Goal: Task Accomplishment & Management: Complete application form

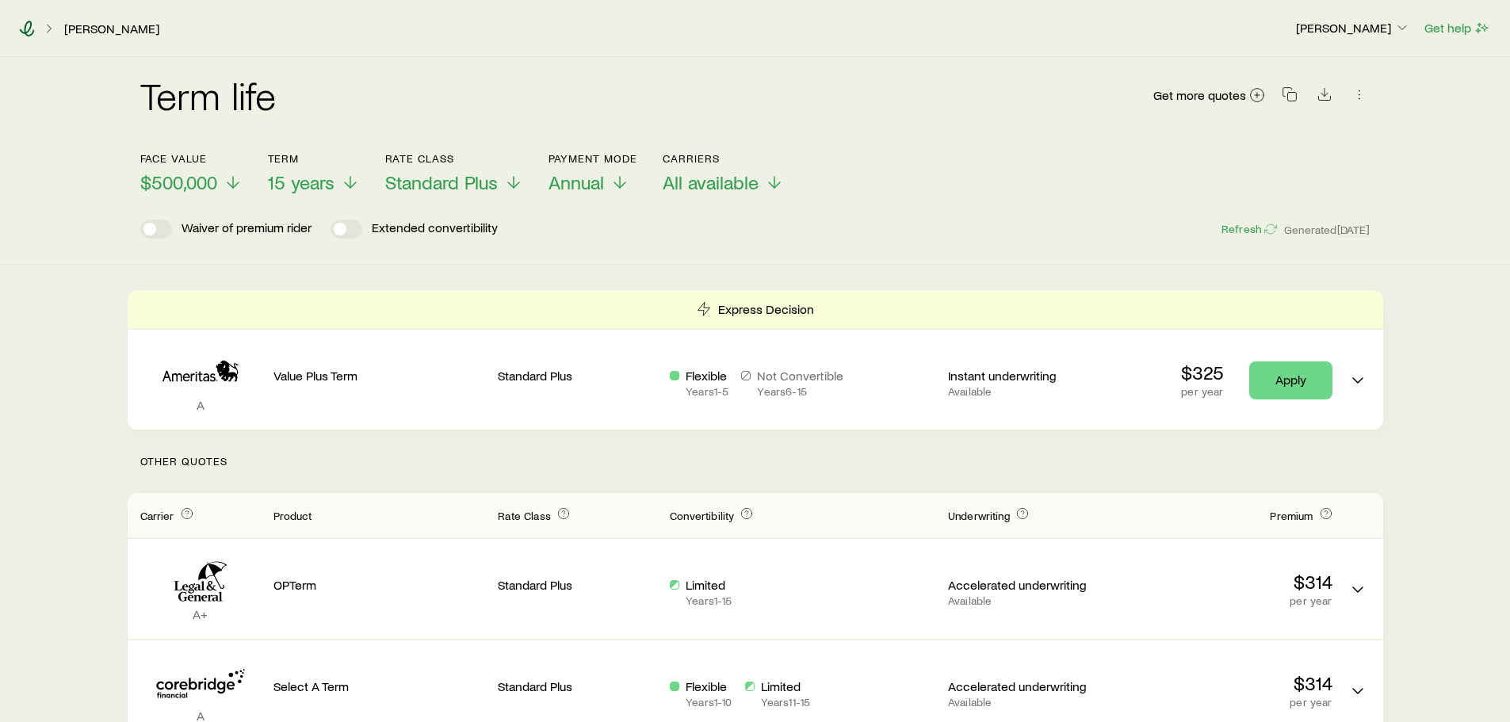
click at [29, 32] on icon at bounding box center [27, 29] width 16 height 16
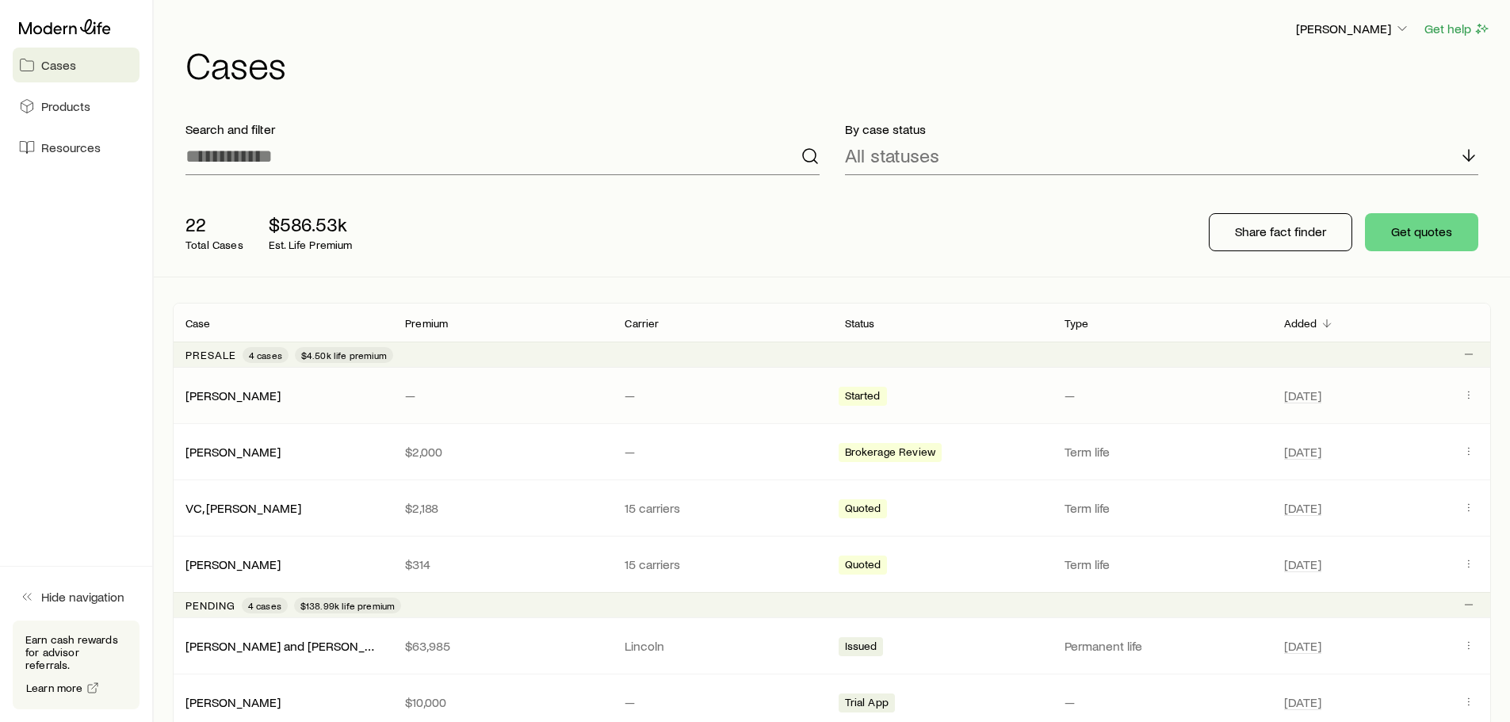
scroll to position [79, 0]
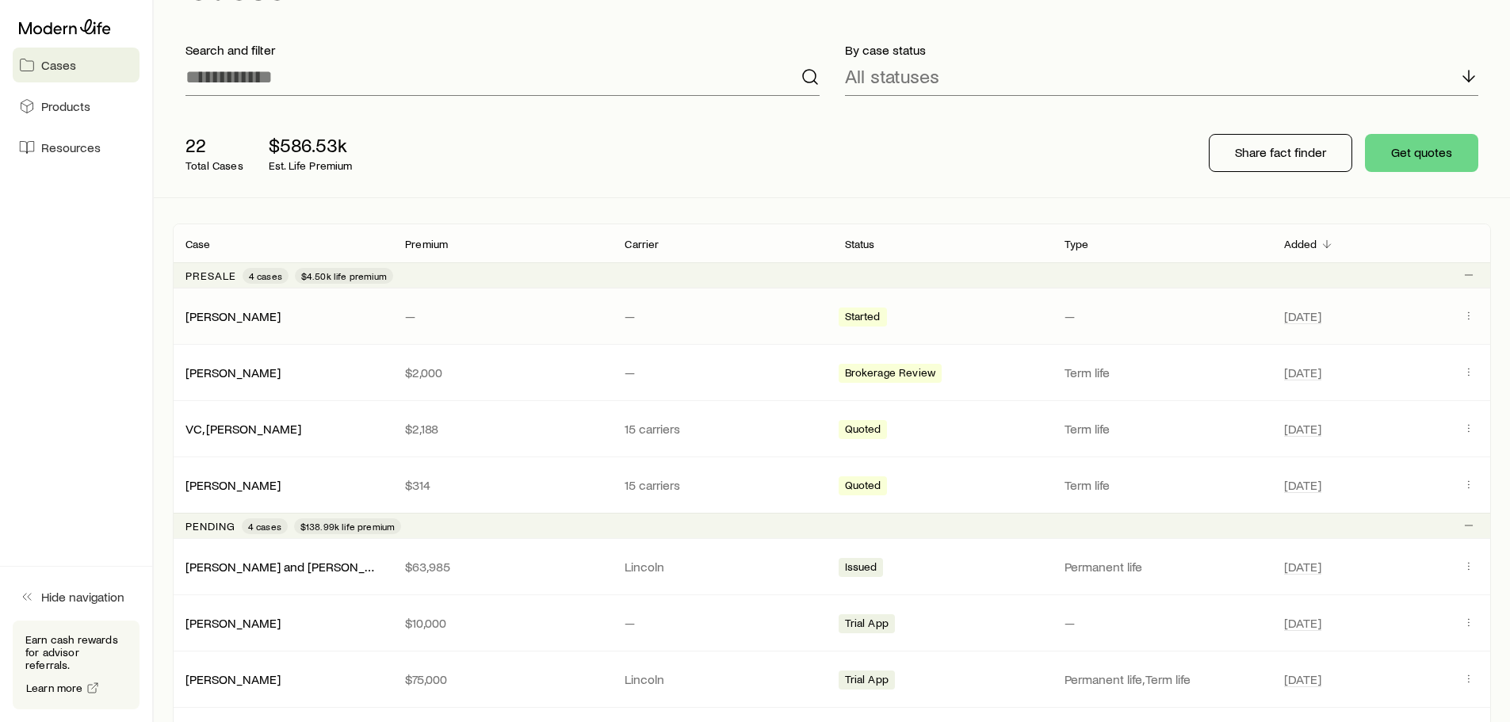
click at [481, 322] on p "—" at bounding box center [502, 316] width 194 height 16
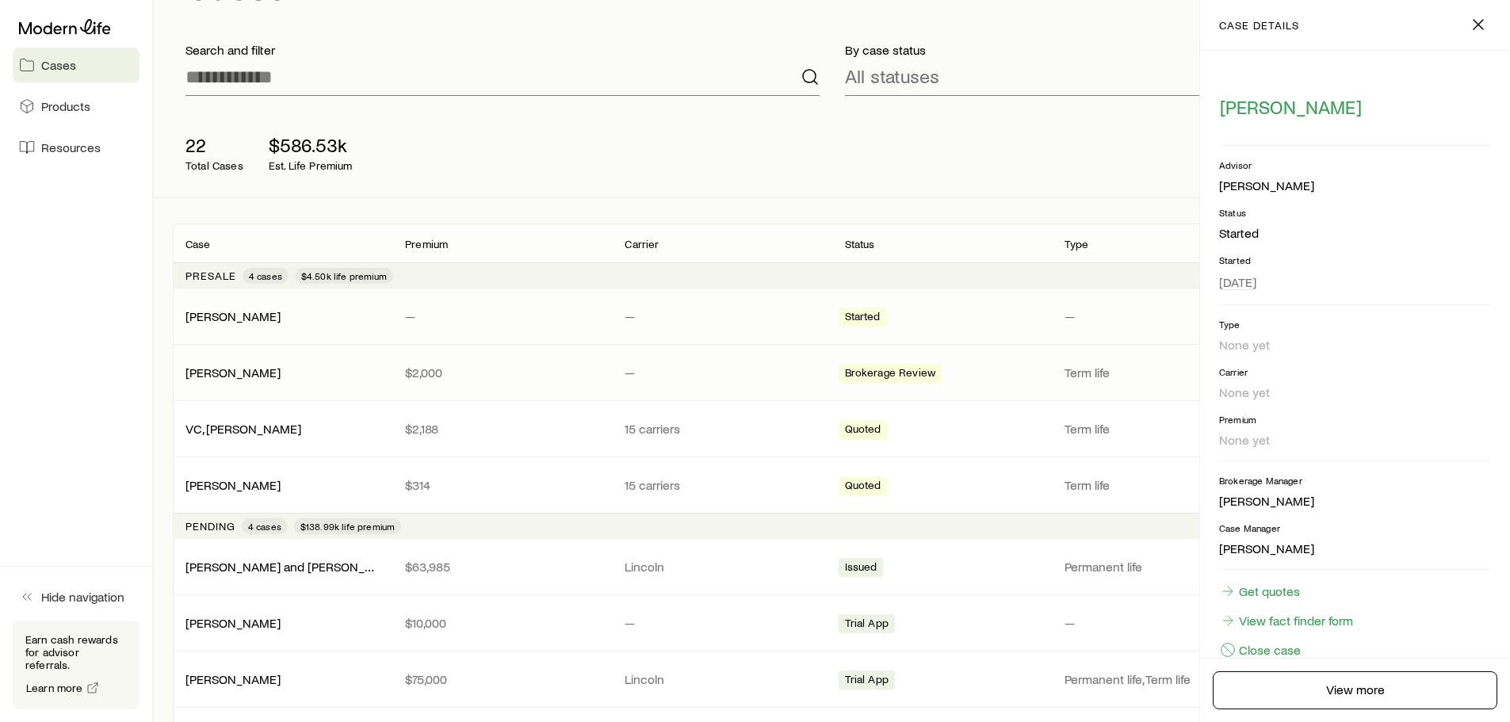
click at [354, 371] on div "[PERSON_NAME]" at bounding box center [283, 373] width 220 height 16
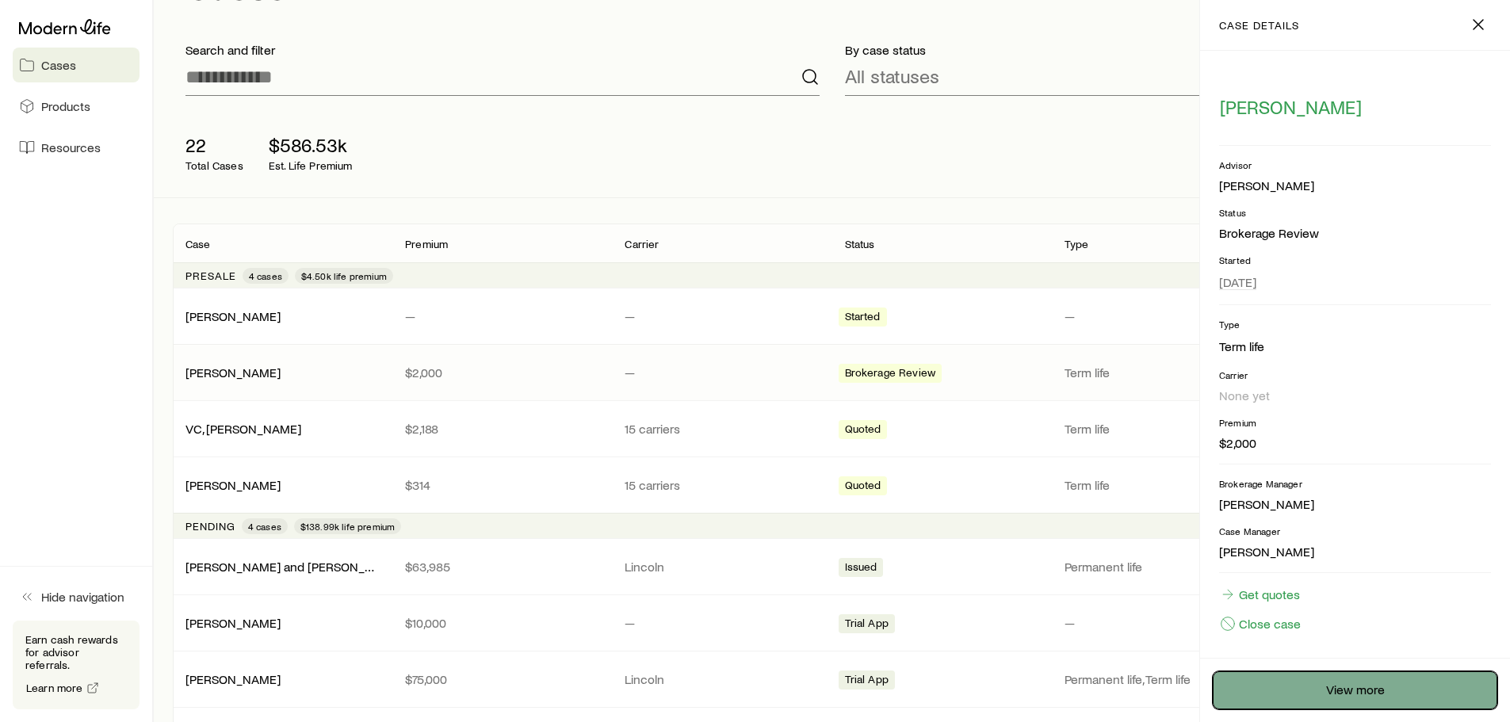
click at [1302, 681] on link "View more" at bounding box center [1355, 690] width 285 height 38
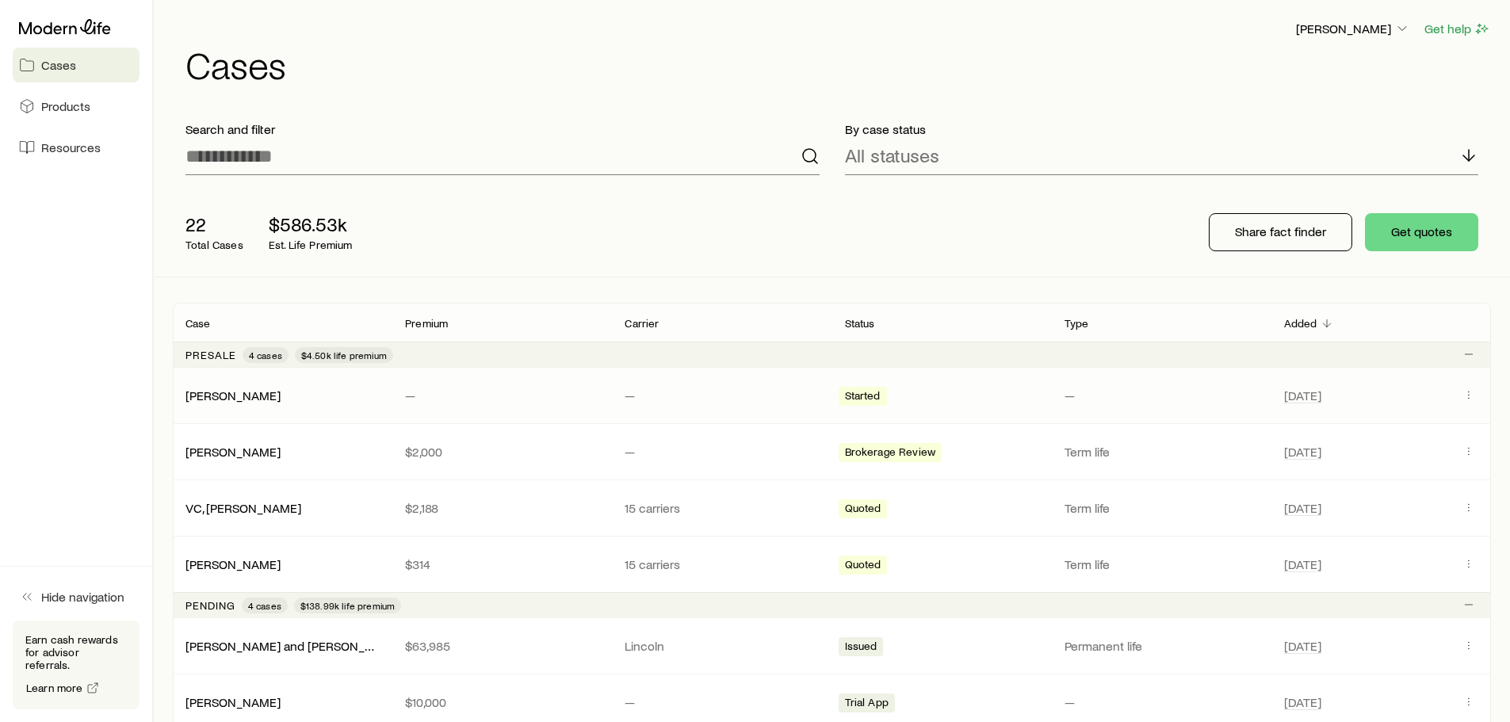
click at [300, 391] on div "[PERSON_NAME]" at bounding box center [283, 396] width 220 height 16
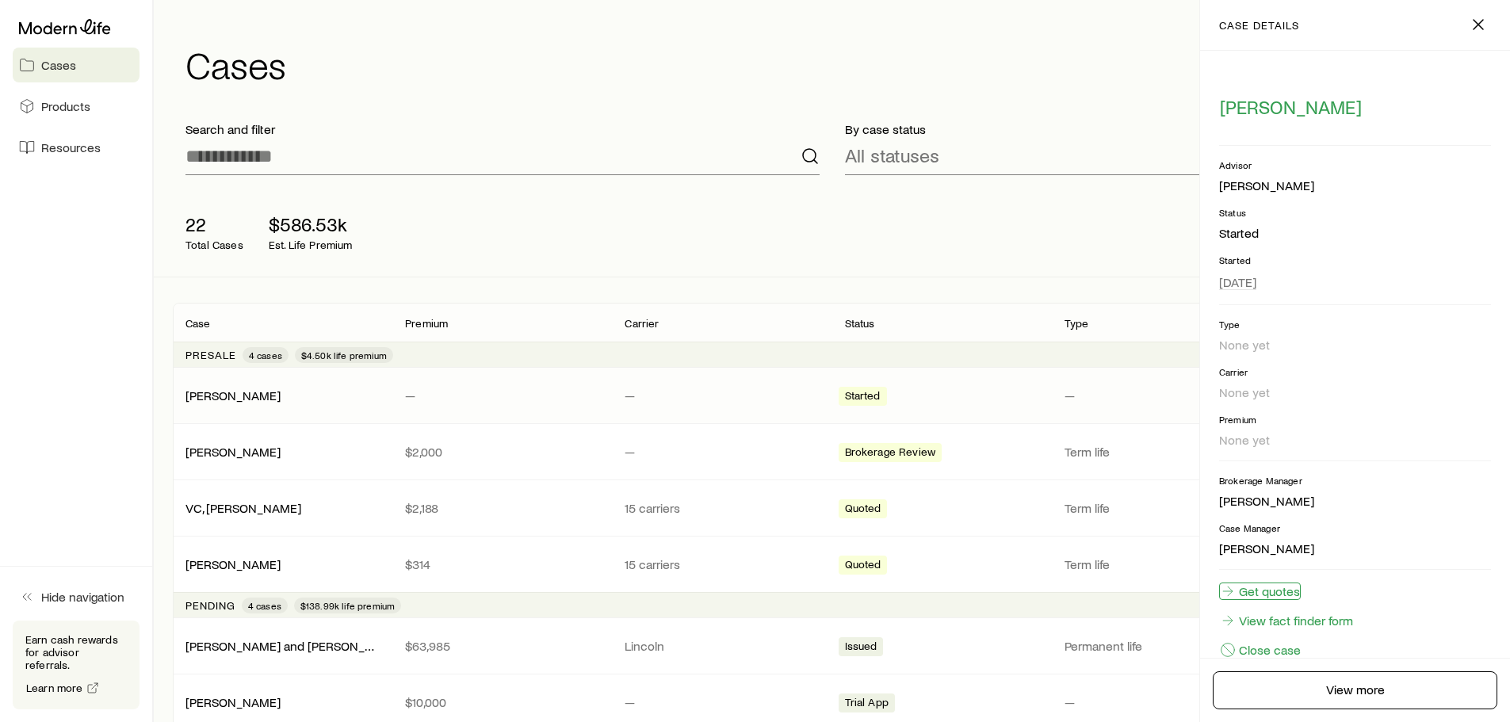
click at [1283, 596] on link "Get quotes" at bounding box center [1260, 591] width 82 height 17
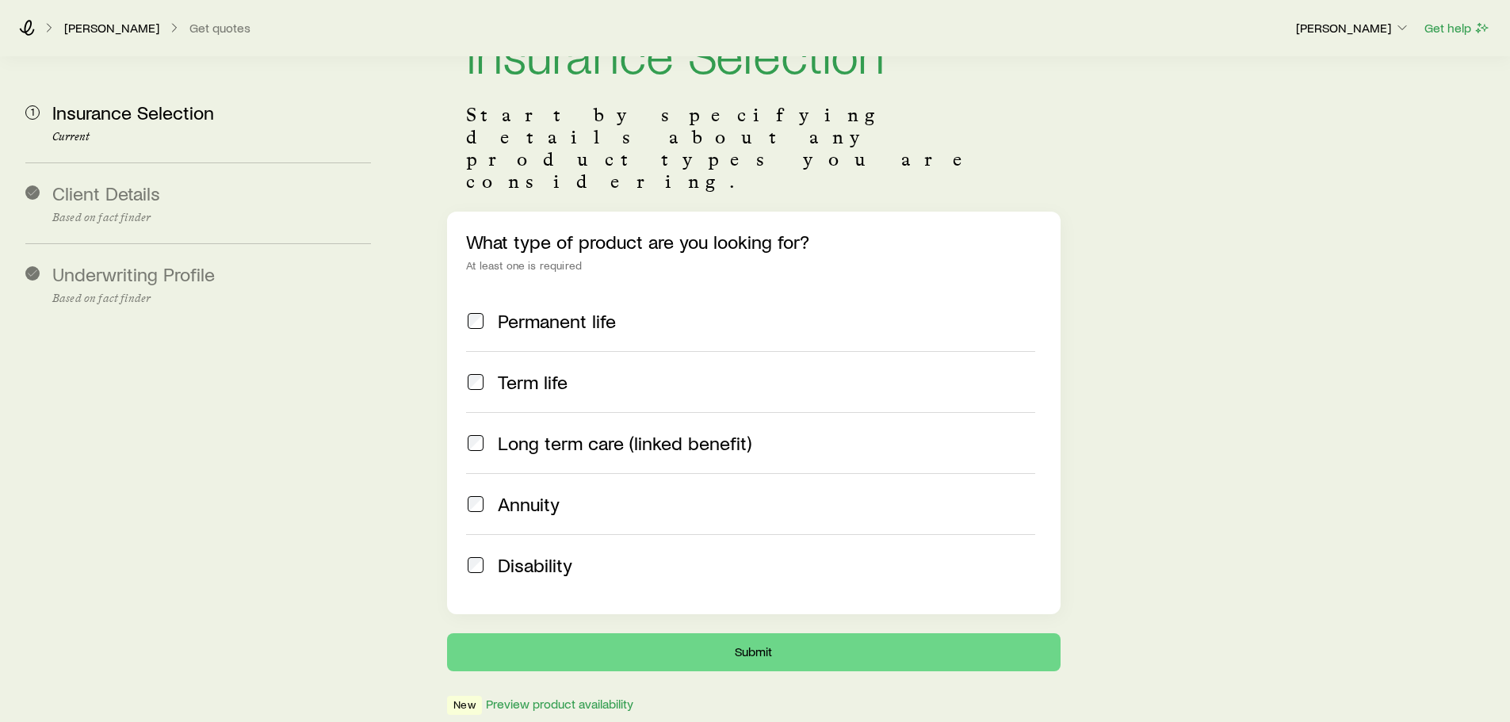
scroll to position [136, 0]
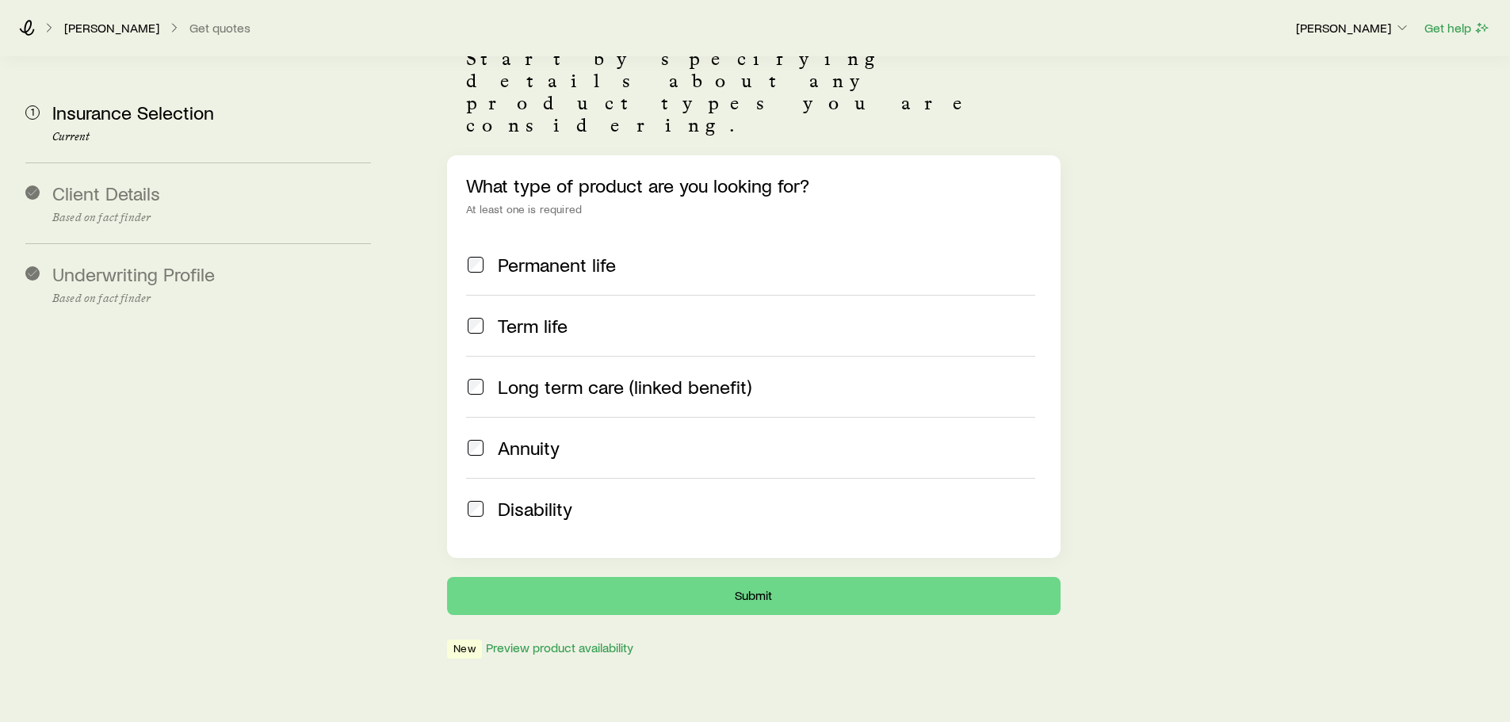
click at [517, 315] on span "Term life" at bounding box center [533, 326] width 70 height 22
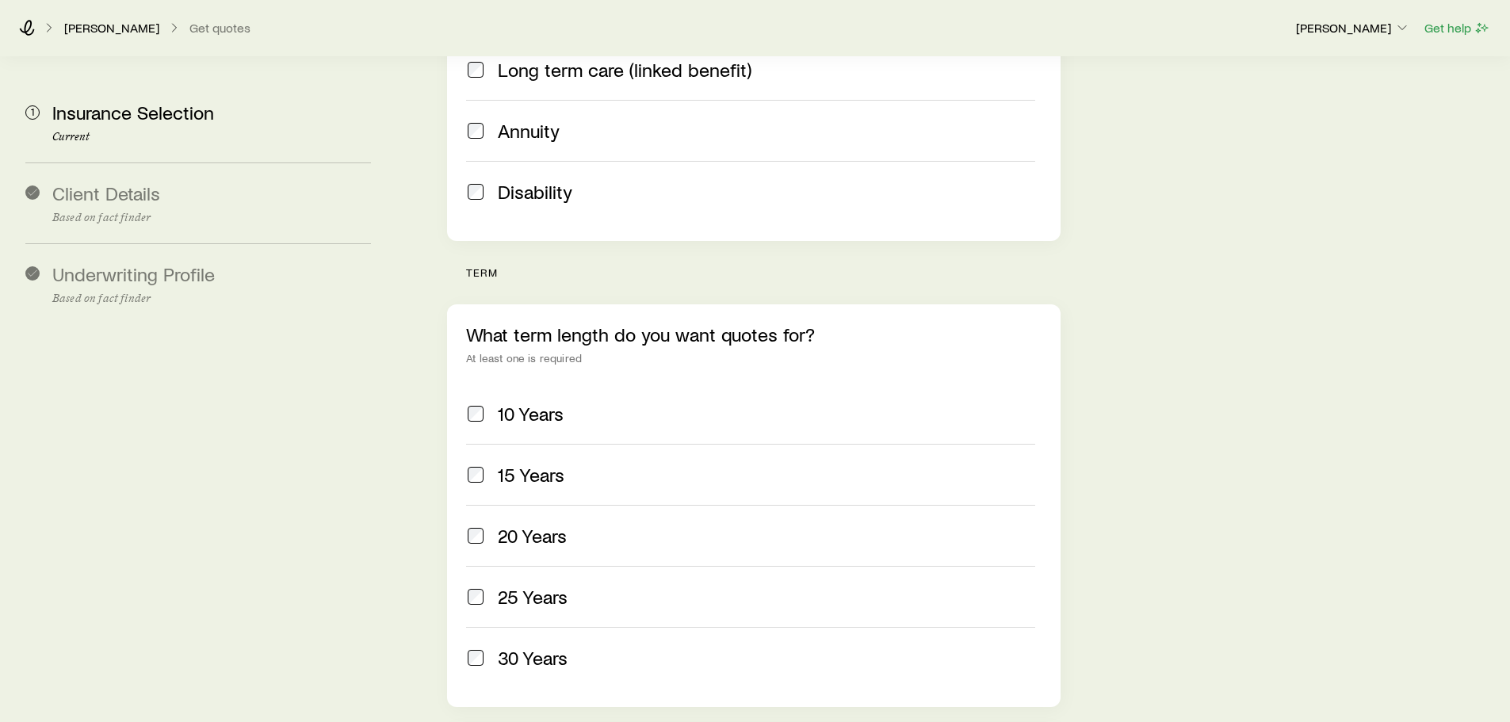
click at [518, 464] on span "15 Years" at bounding box center [531, 475] width 67 height 22
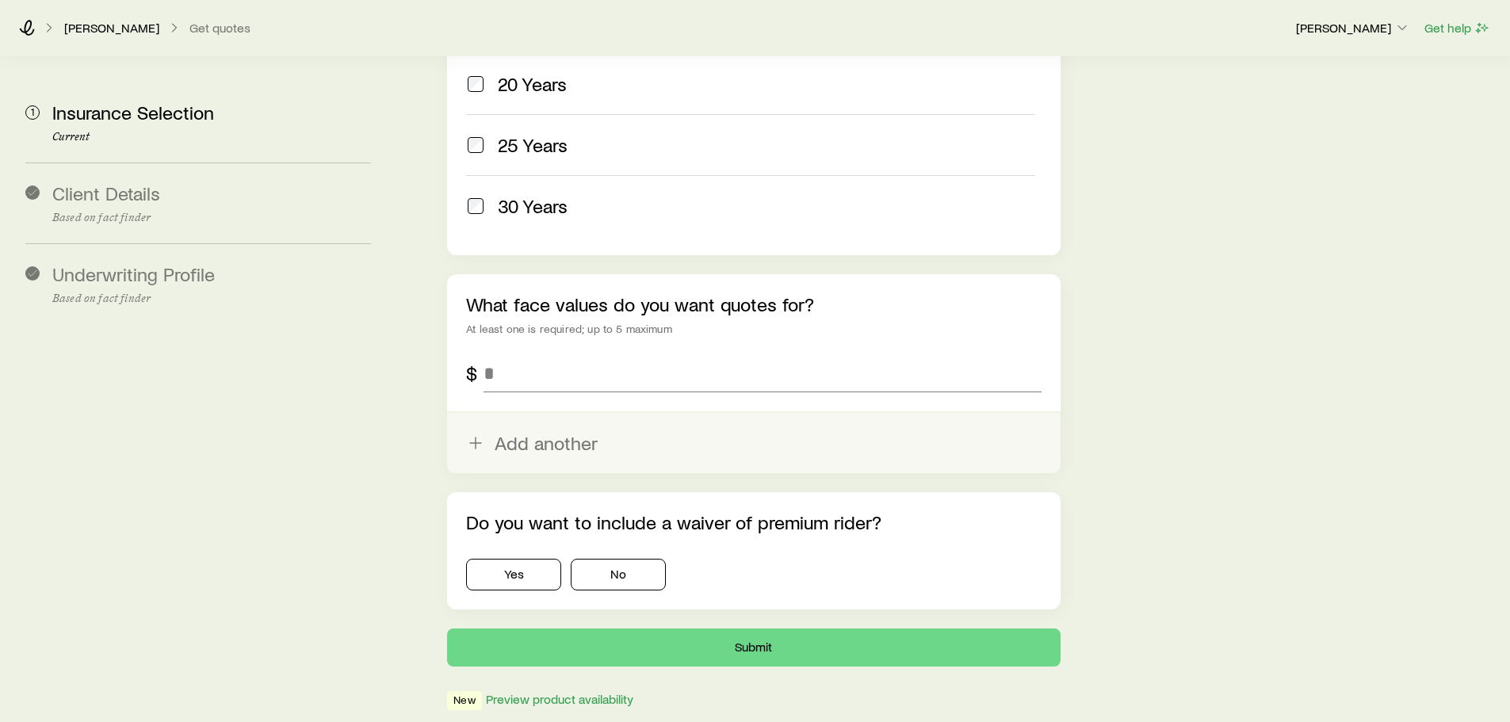
scroll to position [929, 0]
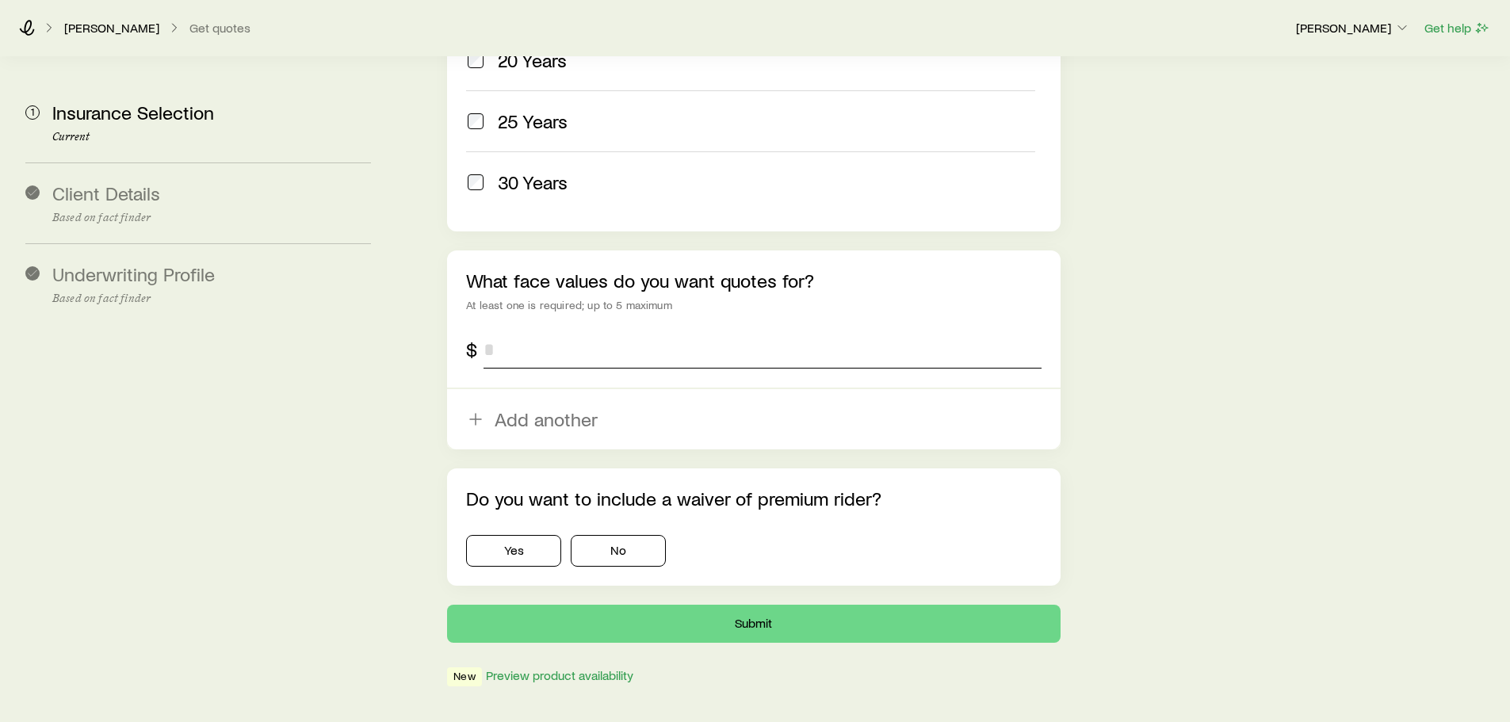
click at [571, 331] on input "tel" at bounding box center [762, 350] width 557 height 38
type input "*********"
click at [628, 535] on button "No" at bounding box center [618, 551] width 95 height 32
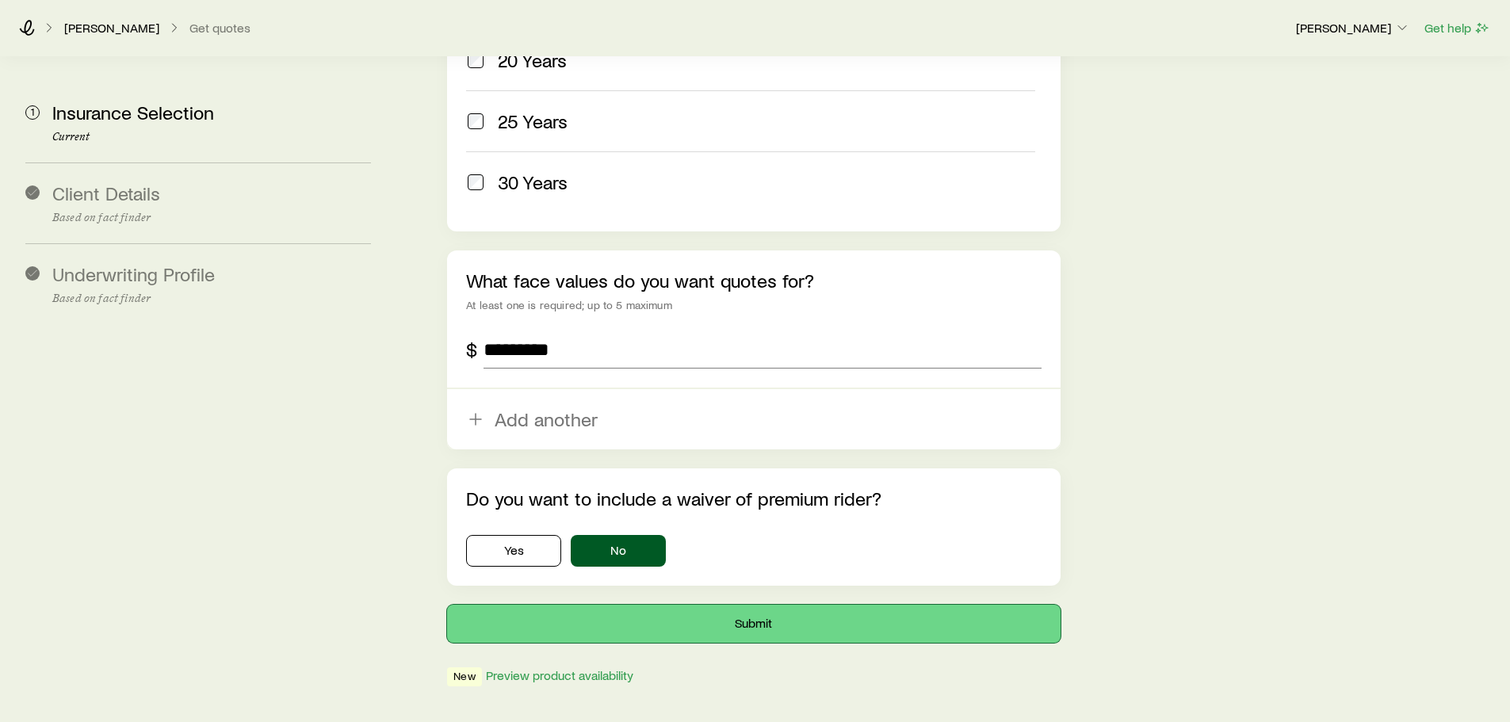
click at [658, 605] on button "Submit" at bounding box center [753, 624] width 613 height 38
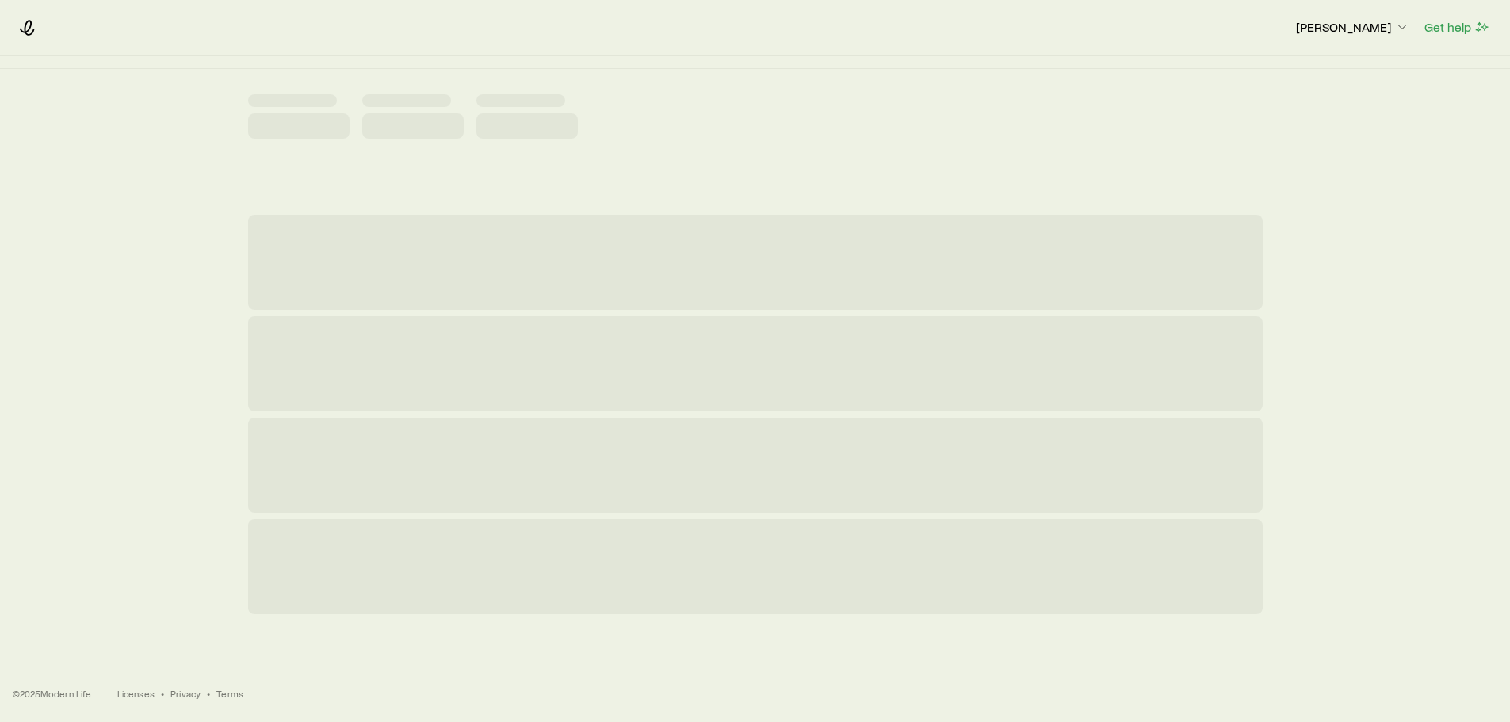
scroll to position [0, 0]
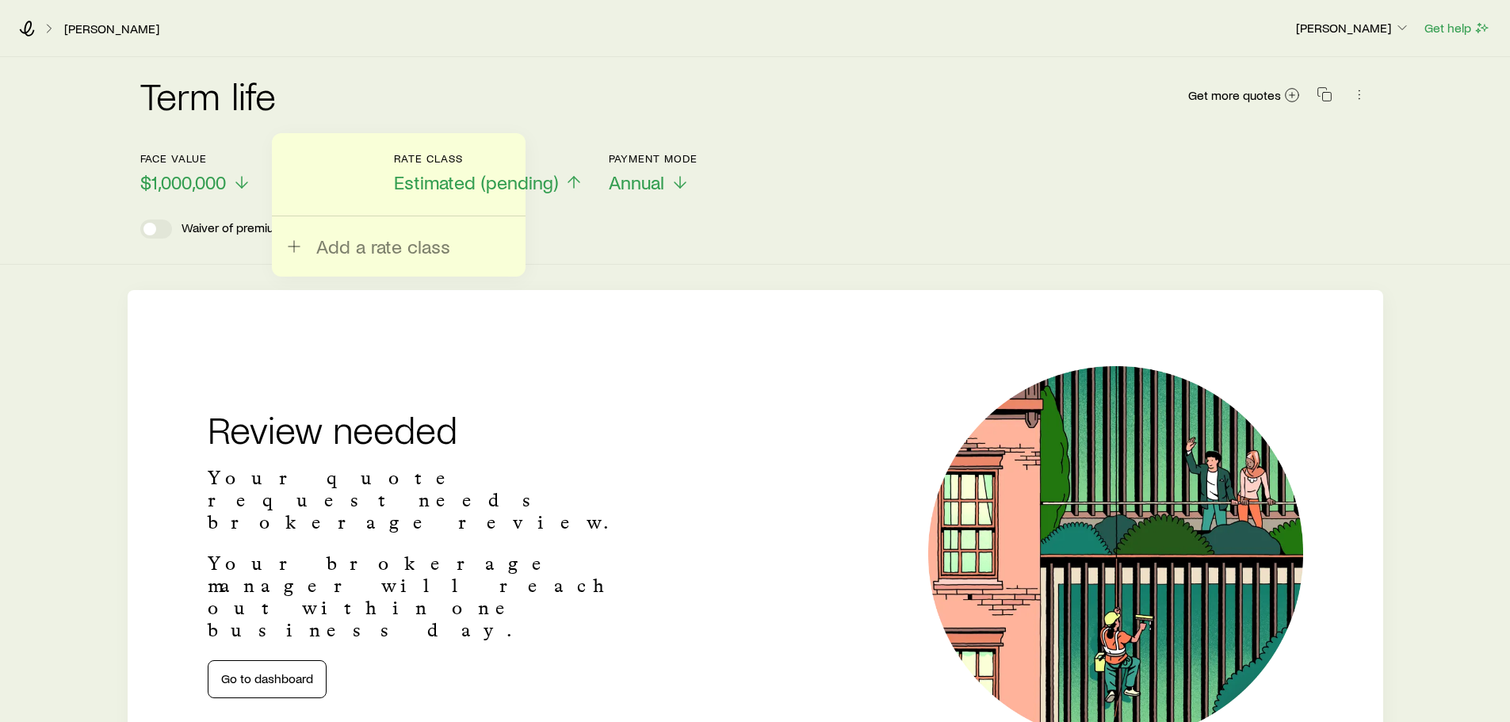
click at [523, 180] on span "Estimated (pending)" at bounding box center [476, 182] width 164 height 22
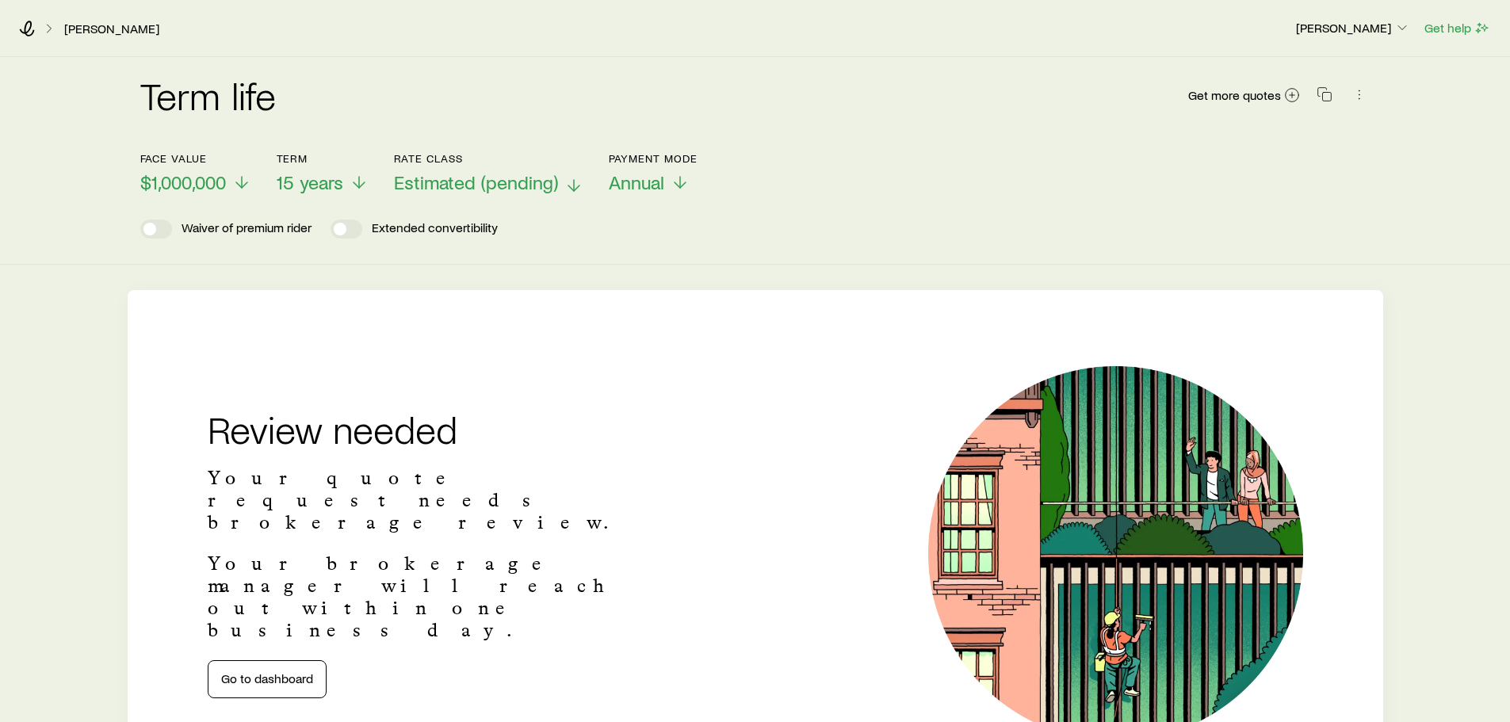
click at [523, 180] on span "Estimated (pending)" at bounding box center [476, 182] width 164 height 22
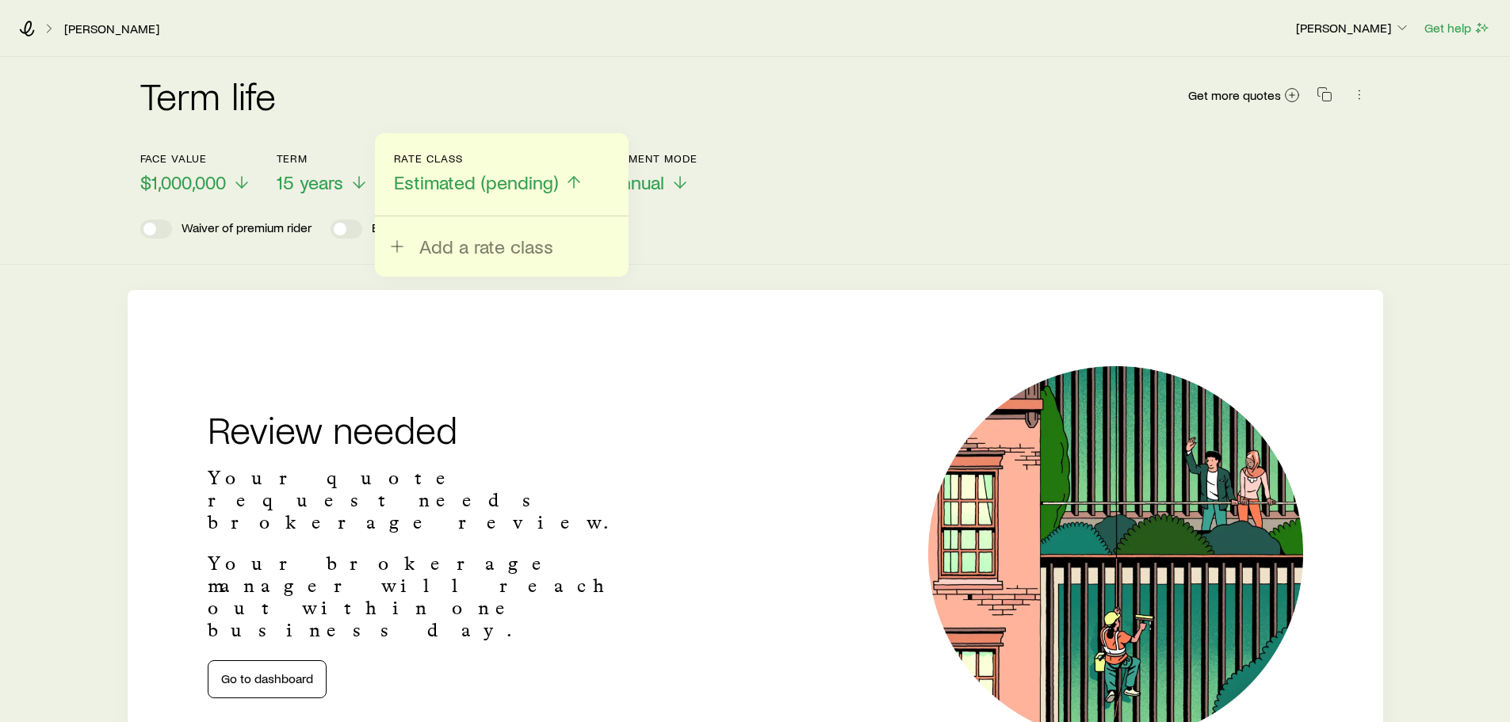
click at [523, 180] on span "Estimated (pending)" at bounding box center [476, 182] width 164 height 22
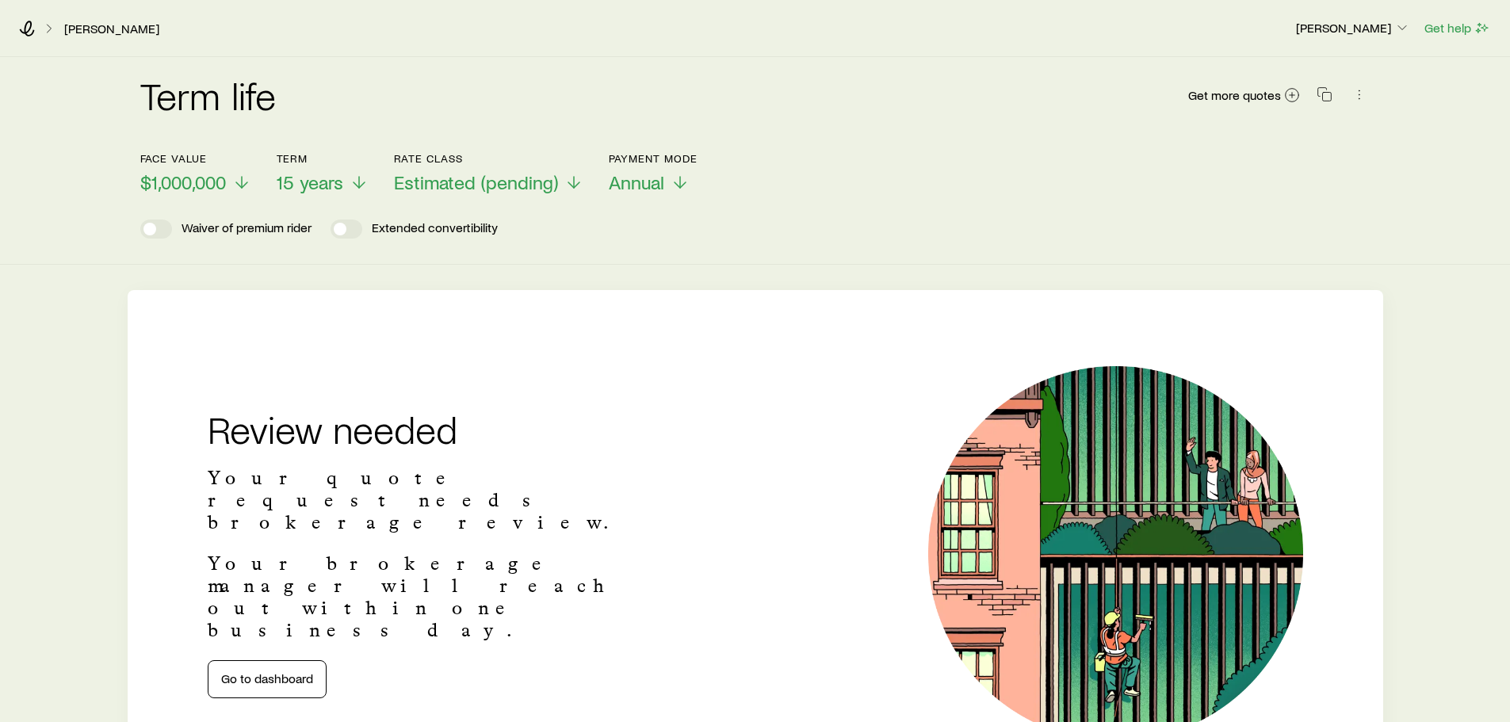
click at [789, 202] on header "Face value $1,000,000 Term 15 years Rate Class Estimated (pending) Payment Mode…" at bounding box center [755, 195] width 1230 height 86
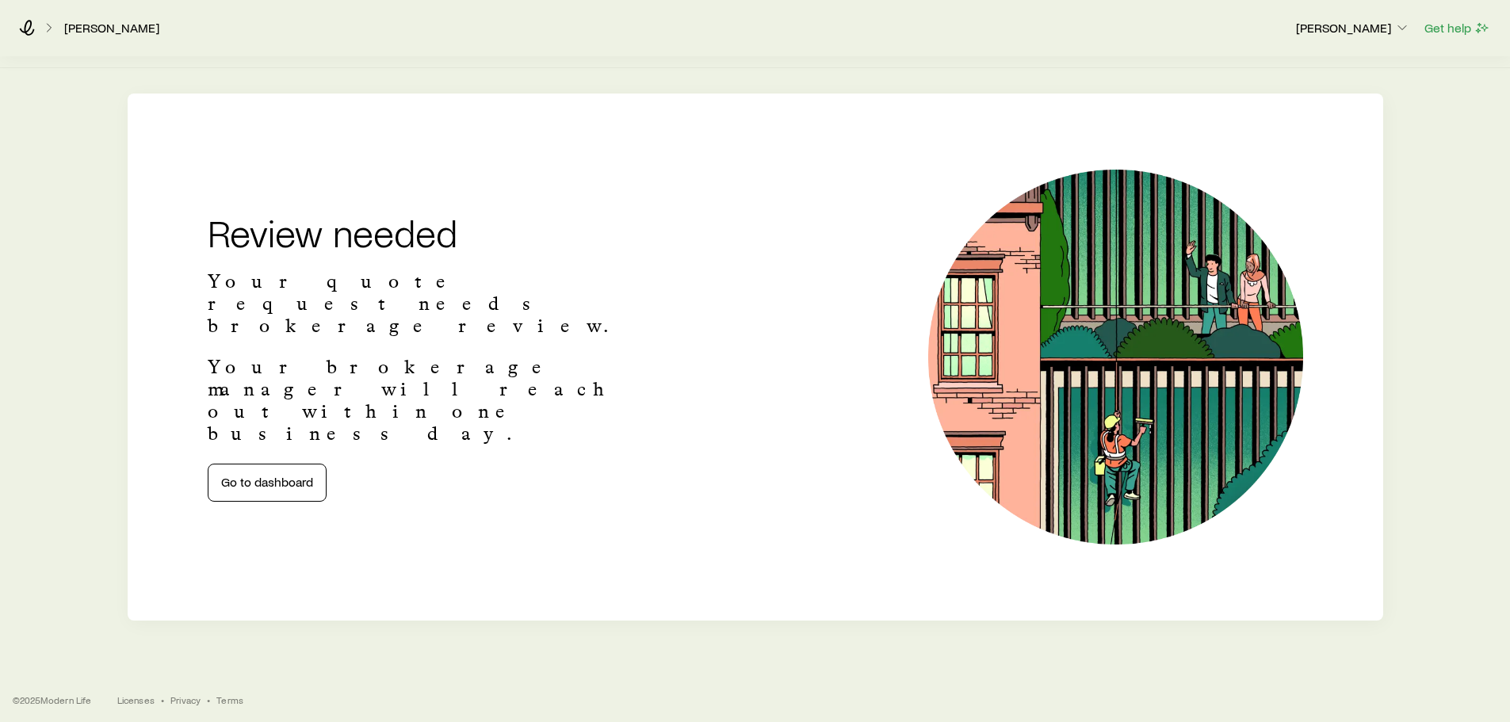
scroll to position [203, 0]
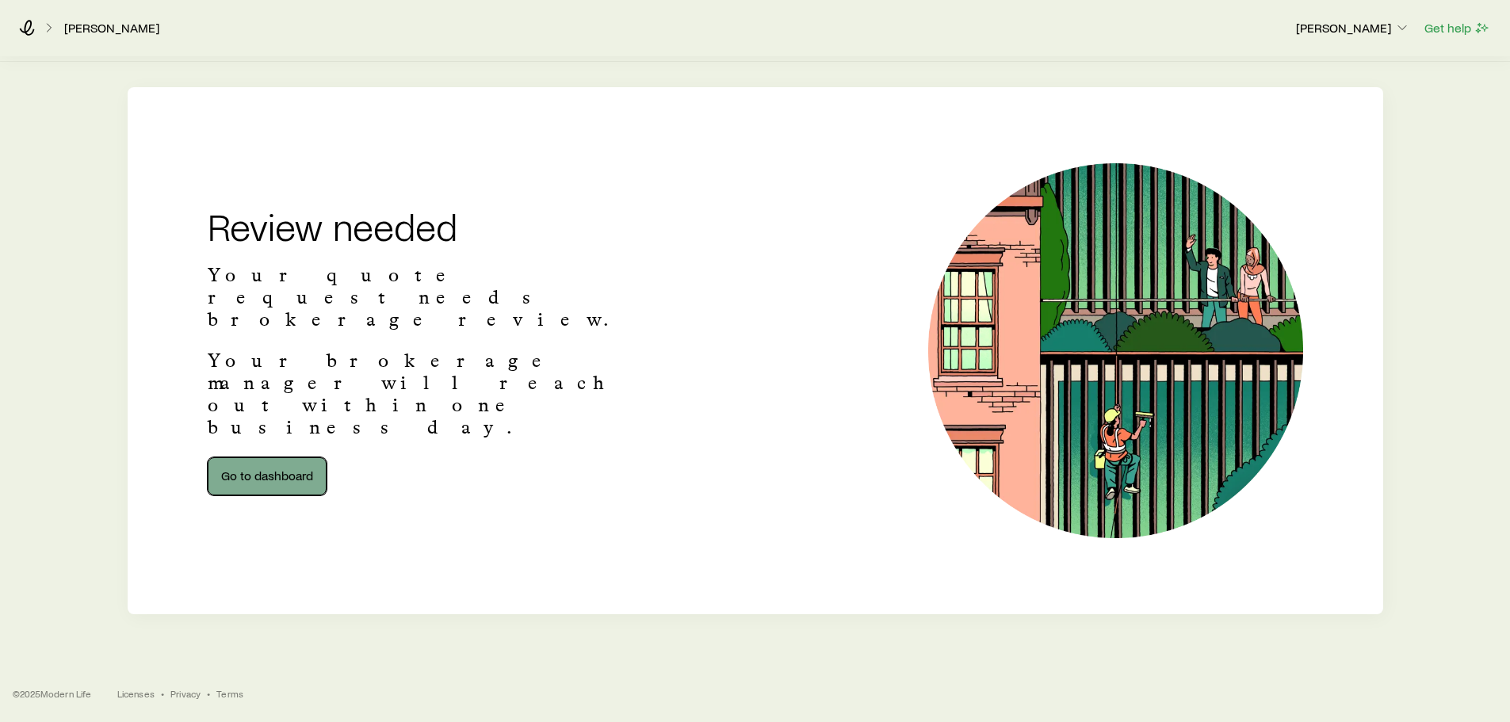
click at [272, 457] on link "Go to dashboard" at bounding box center [267, 476] width 119 height 38
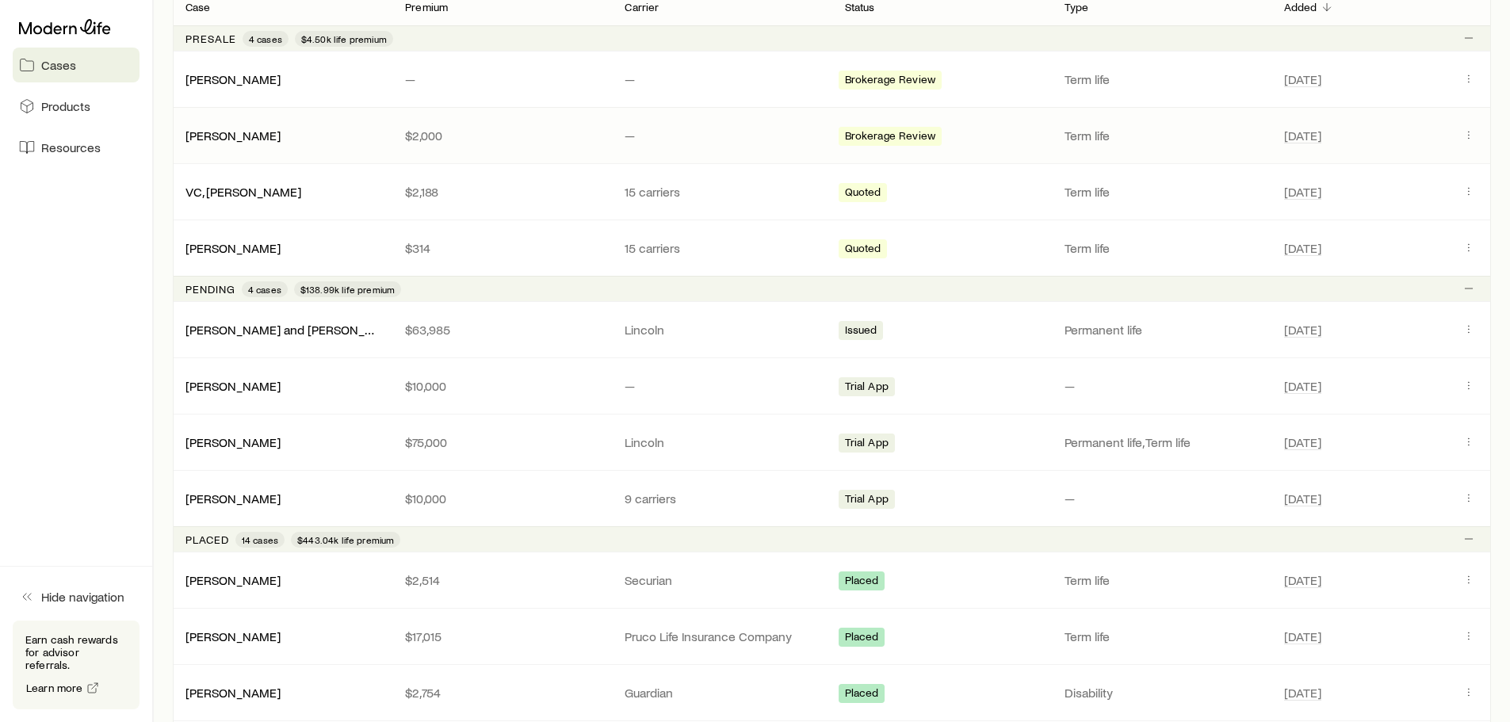
scroll to position [317, 0]
